Goal: Information Seeking & Learning: Check status

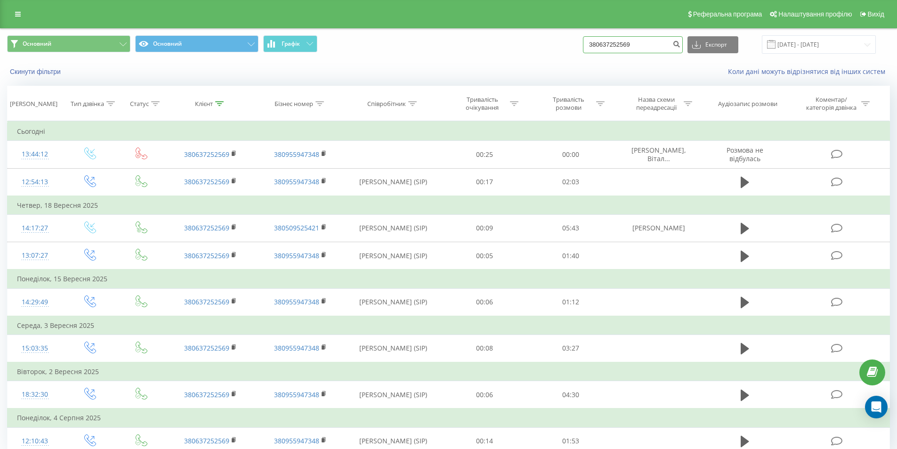
click at [632, 44] on input "380637252569" at bounding box center [633, 44] width 100 height 17
paste input "958905865"
type input "380958905865"
